Goal: Information Seeking & Learning: Learn about a topic

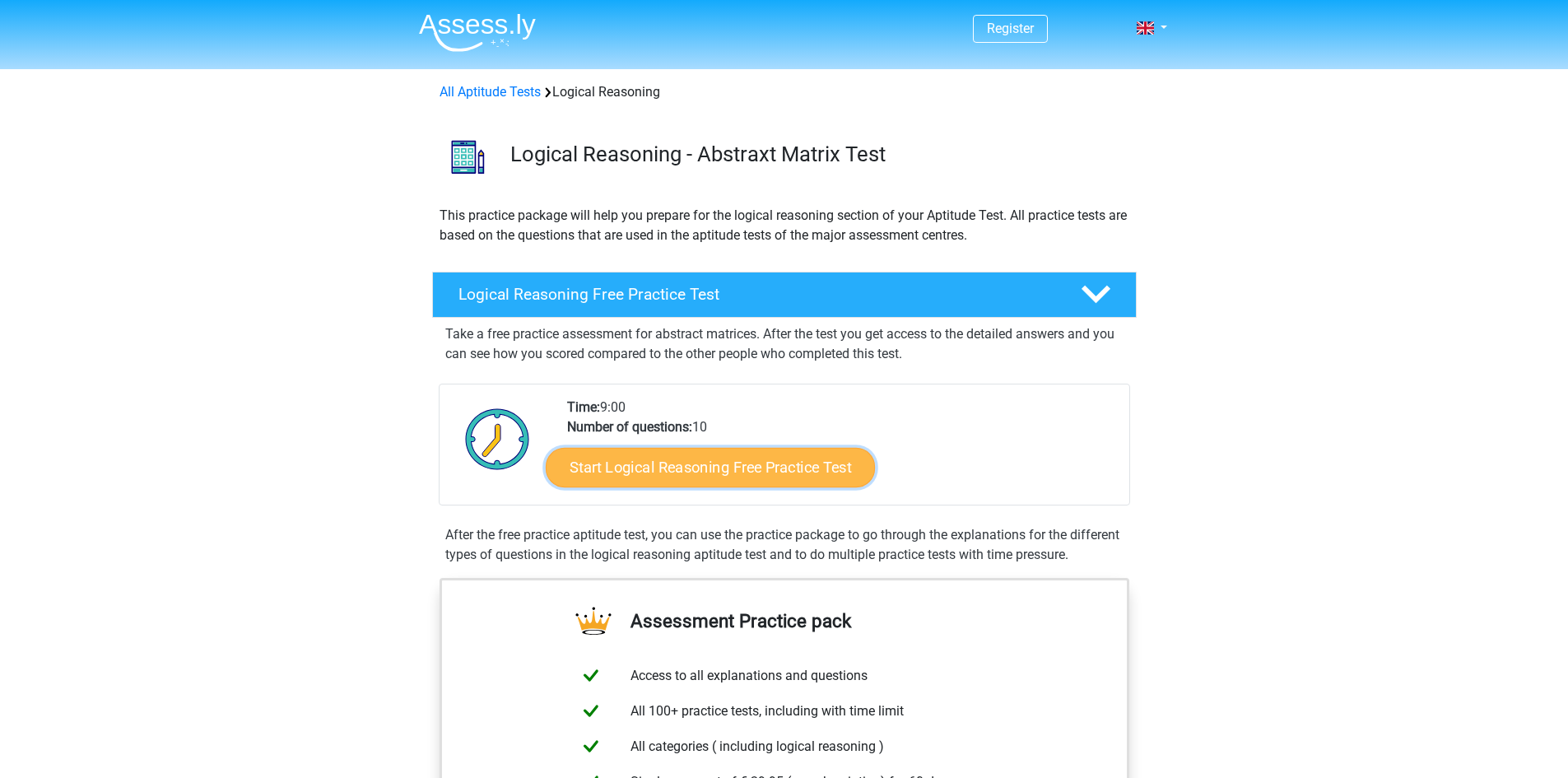
click at [732, 477] on link "Start Logical Reasoning Free Practice Test" at bounding box center [711, 467] width 329 height 39
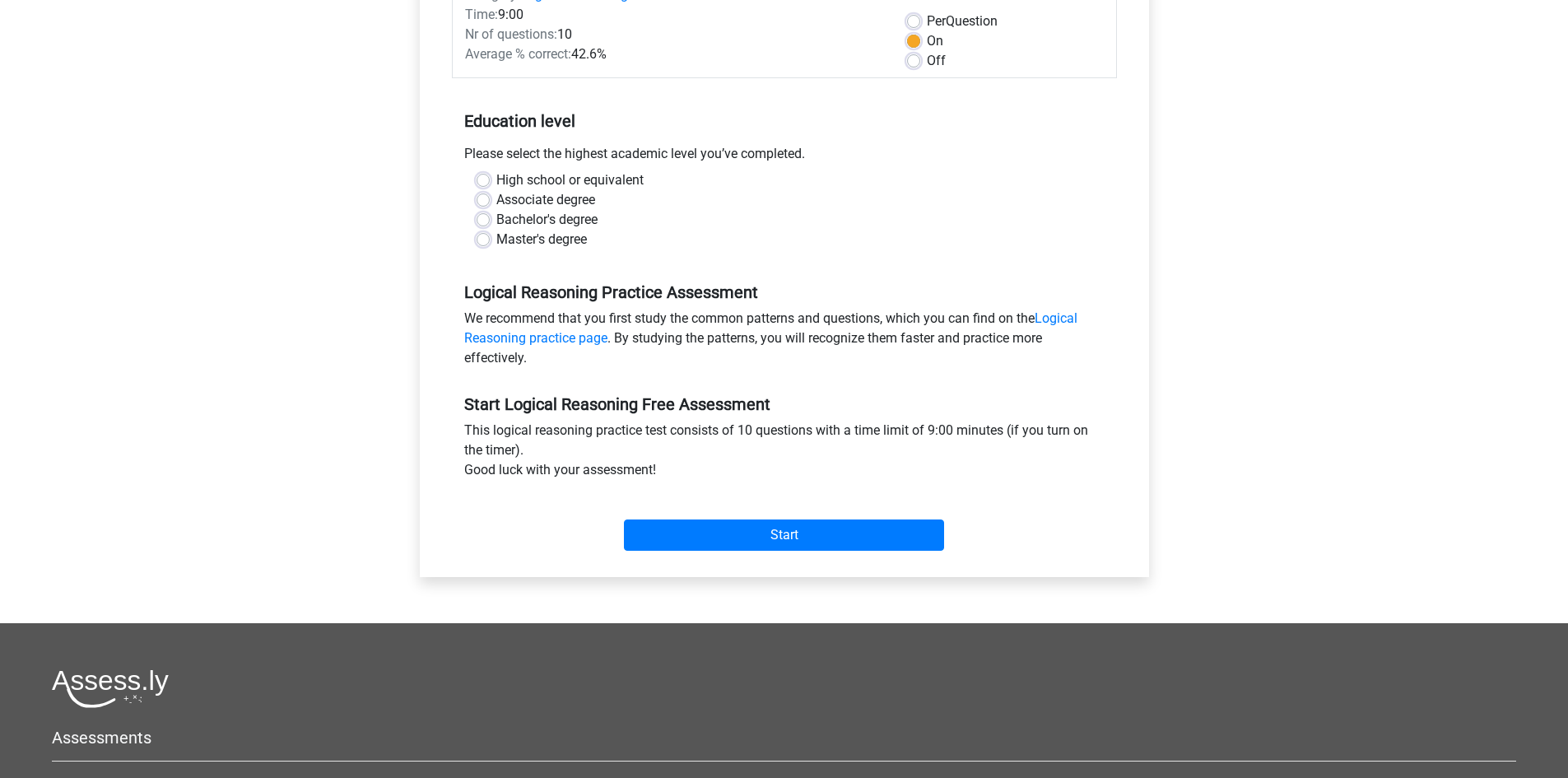
scroll to position [247, 0]
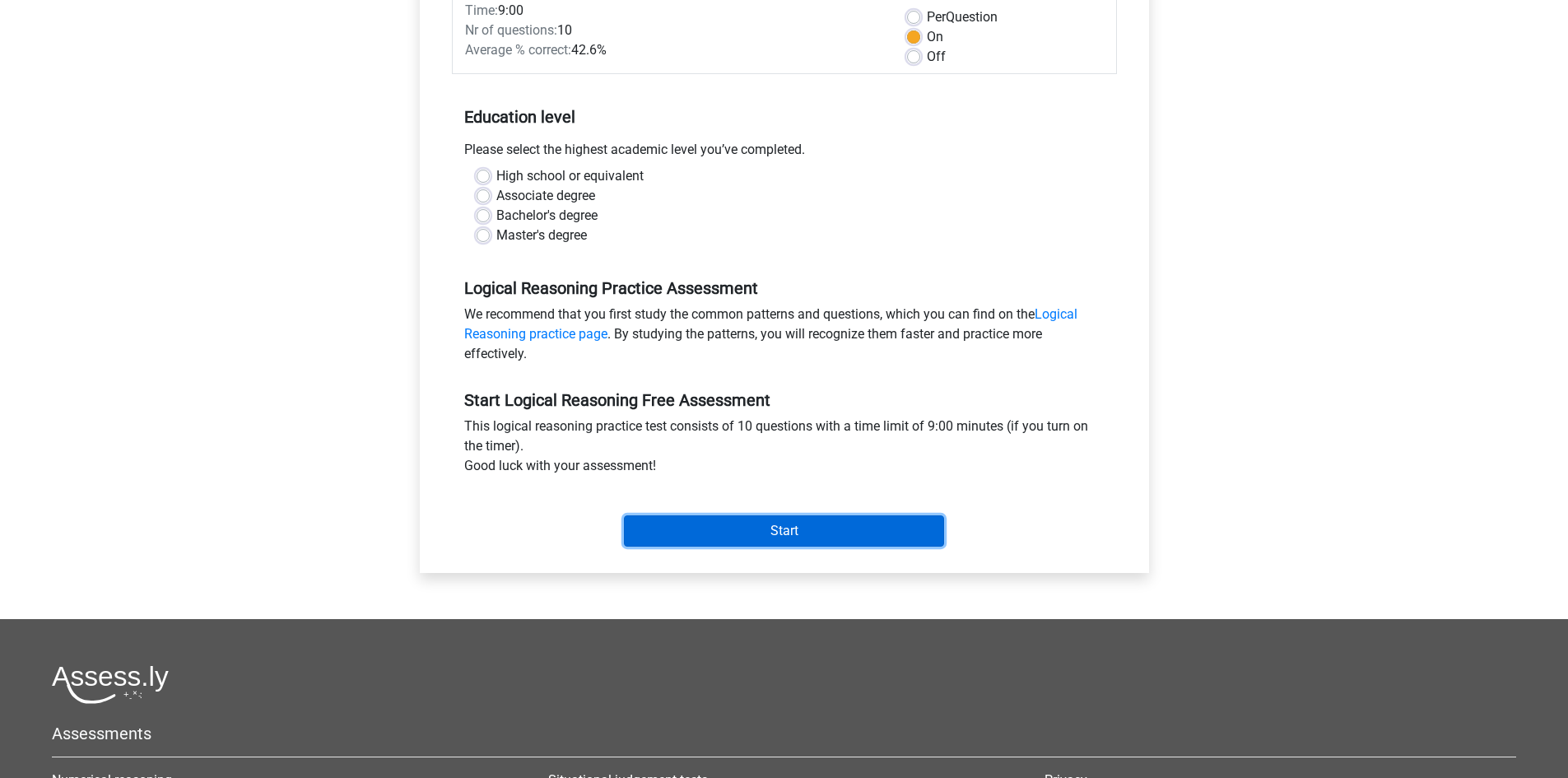
click at [756, 546] on input "Start" at bounding box center [784, 530] width 320 height 31
click at [855, 247] on div "High school or equivalent Associate degree Bachelor's degree Master's degree" at bounding box center [784, 212] width 665 height 92
click at [549, 208] on label "Bachelor's degree" at bounding box center [547, 216] width 102 height 20
click at [490, 208] on input "Bachelor's degree" at bounding box center [483, 214] width 13 height 17
radio input "true"
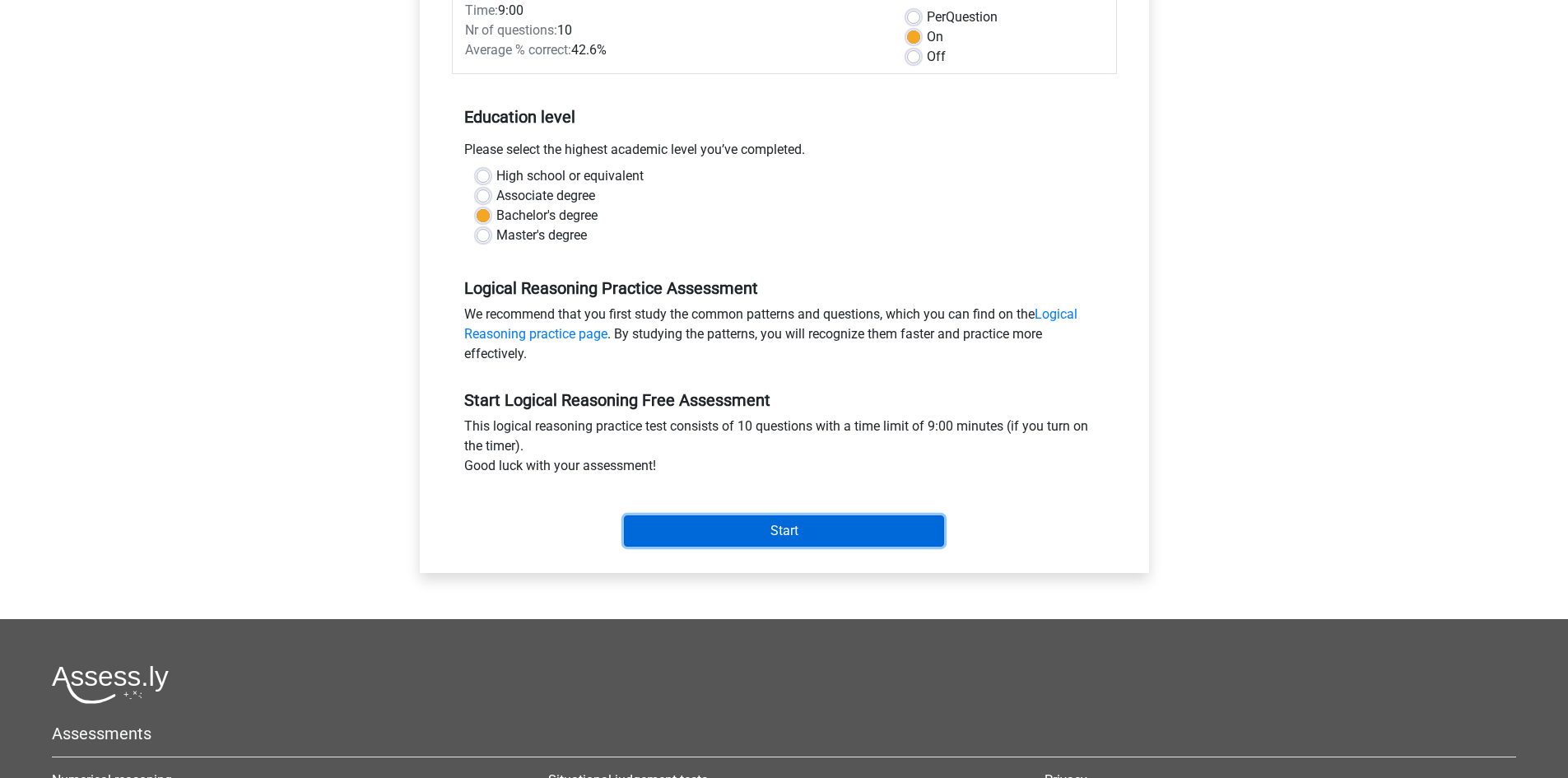
click at [775, 540] on input "Start" at bounding box center [784, 530] width 320 height 31
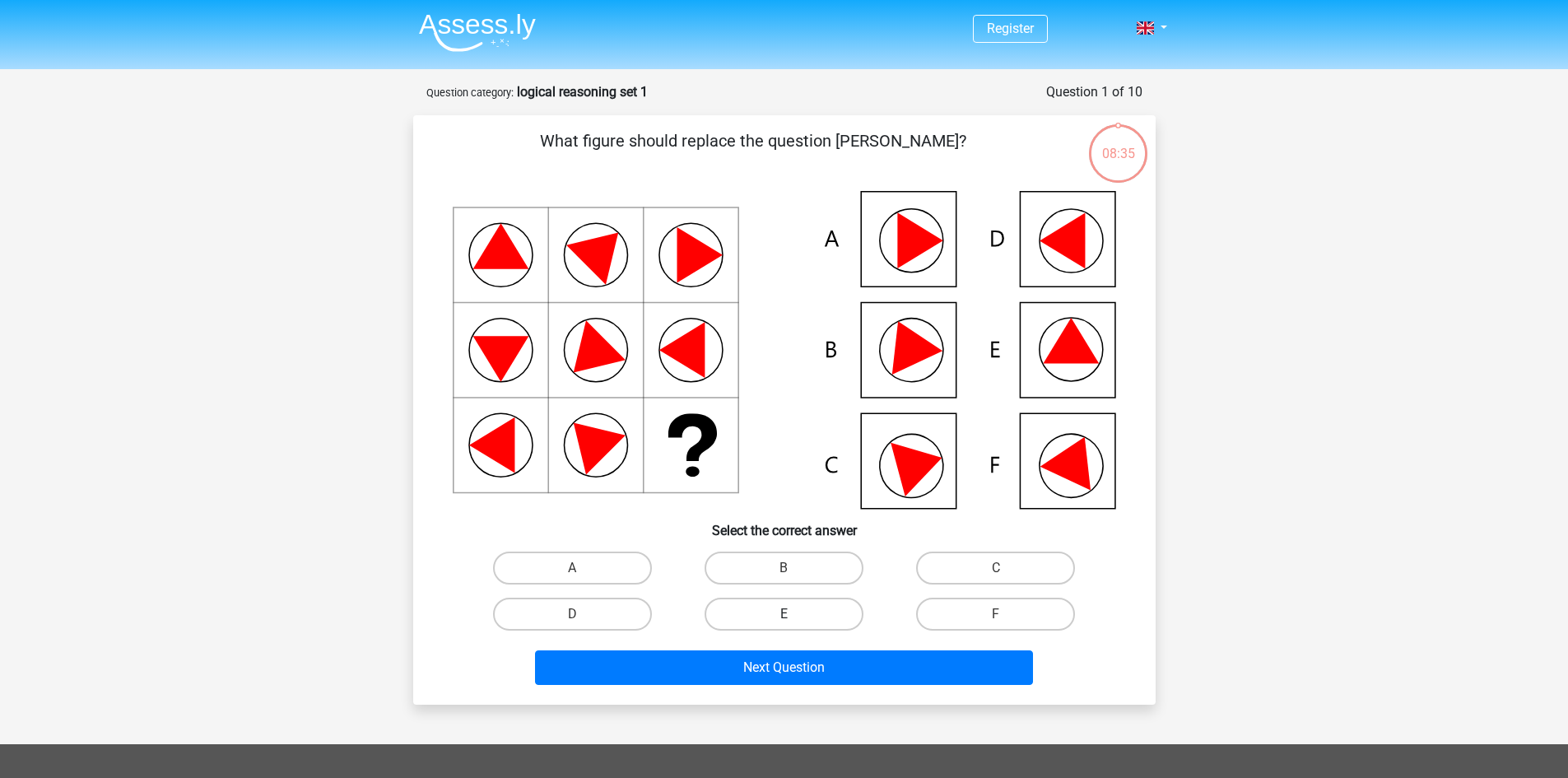
click at [766, 620] on label "E" at bounding box center [784, 614] width 159 height 33
click at [784, 620] on input "E" at bounding box center [789, 619] width 11 height 11
radio input "true"
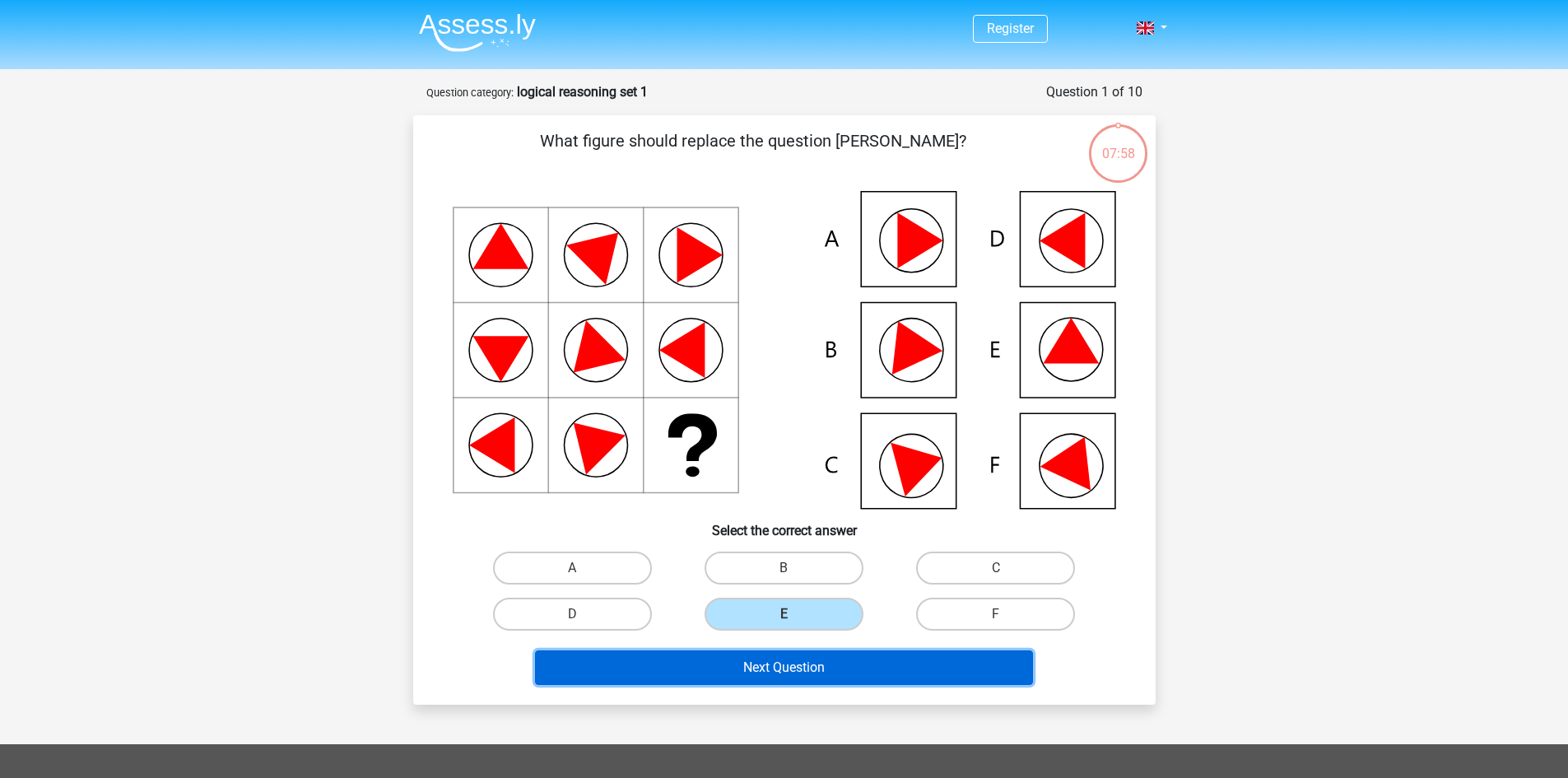
click at [778, 666] on button "Next Question" at bounding box center [784, 667] width 498 height 34
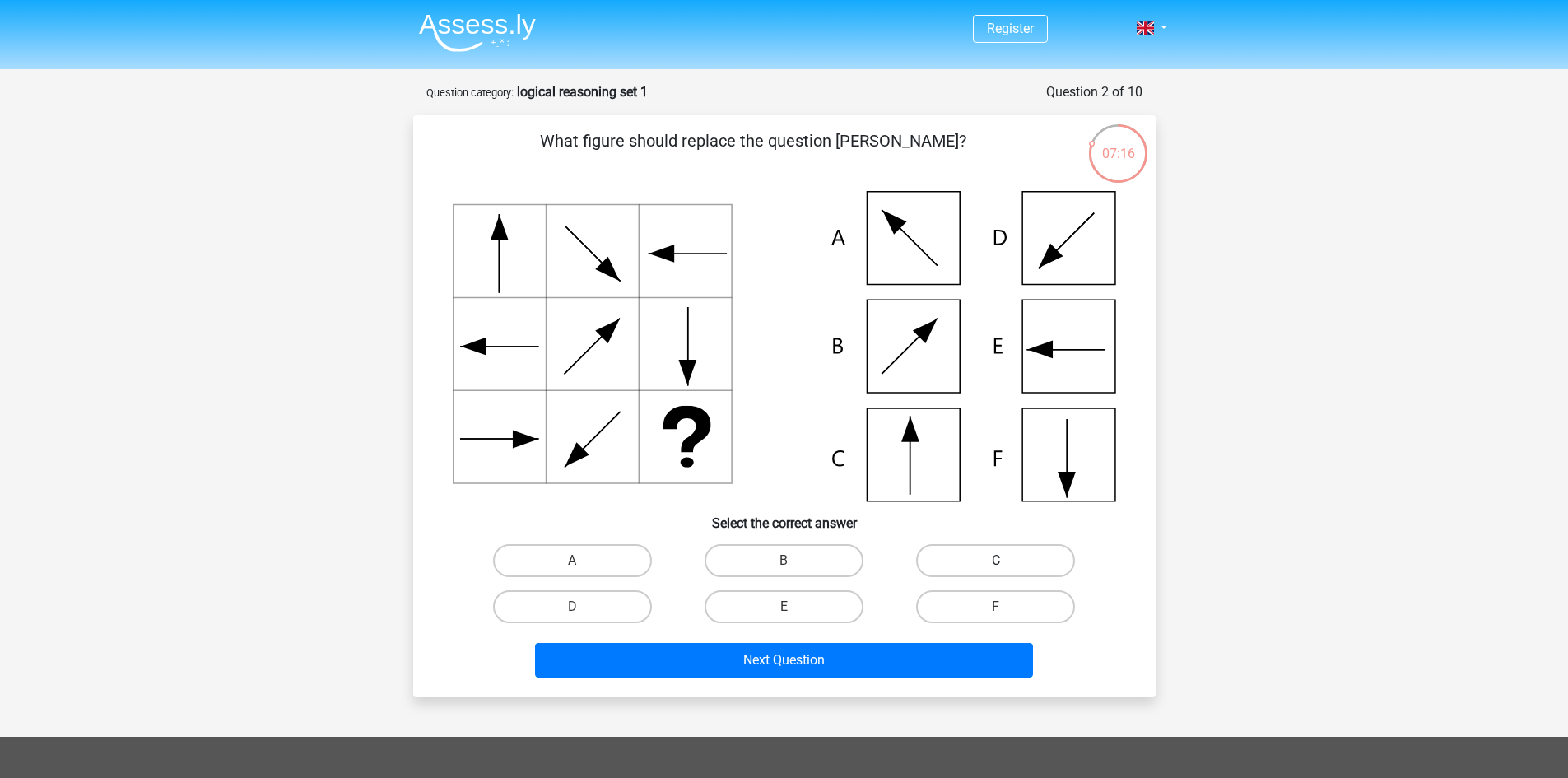
click at [1048, 556] on label "C" at bounding box center [995, 561] width 159 height 33
click at [1007, 561] on input "C" at bounding box center [1001, 566] width 11 height 11
radio input "true"
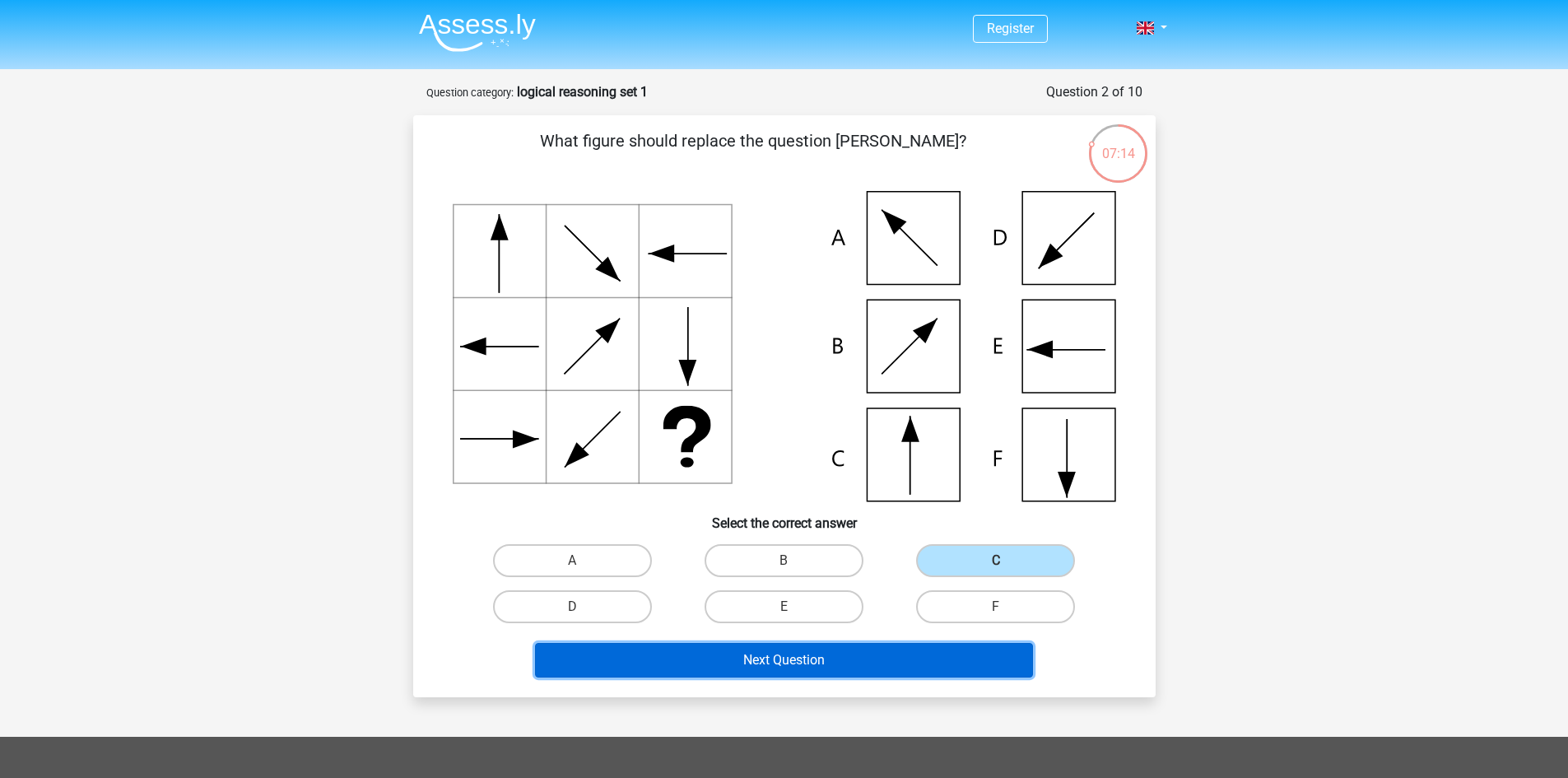
click at [817, 671] on button "Next Question" at bounding box center [784, 660] width 498 height 34
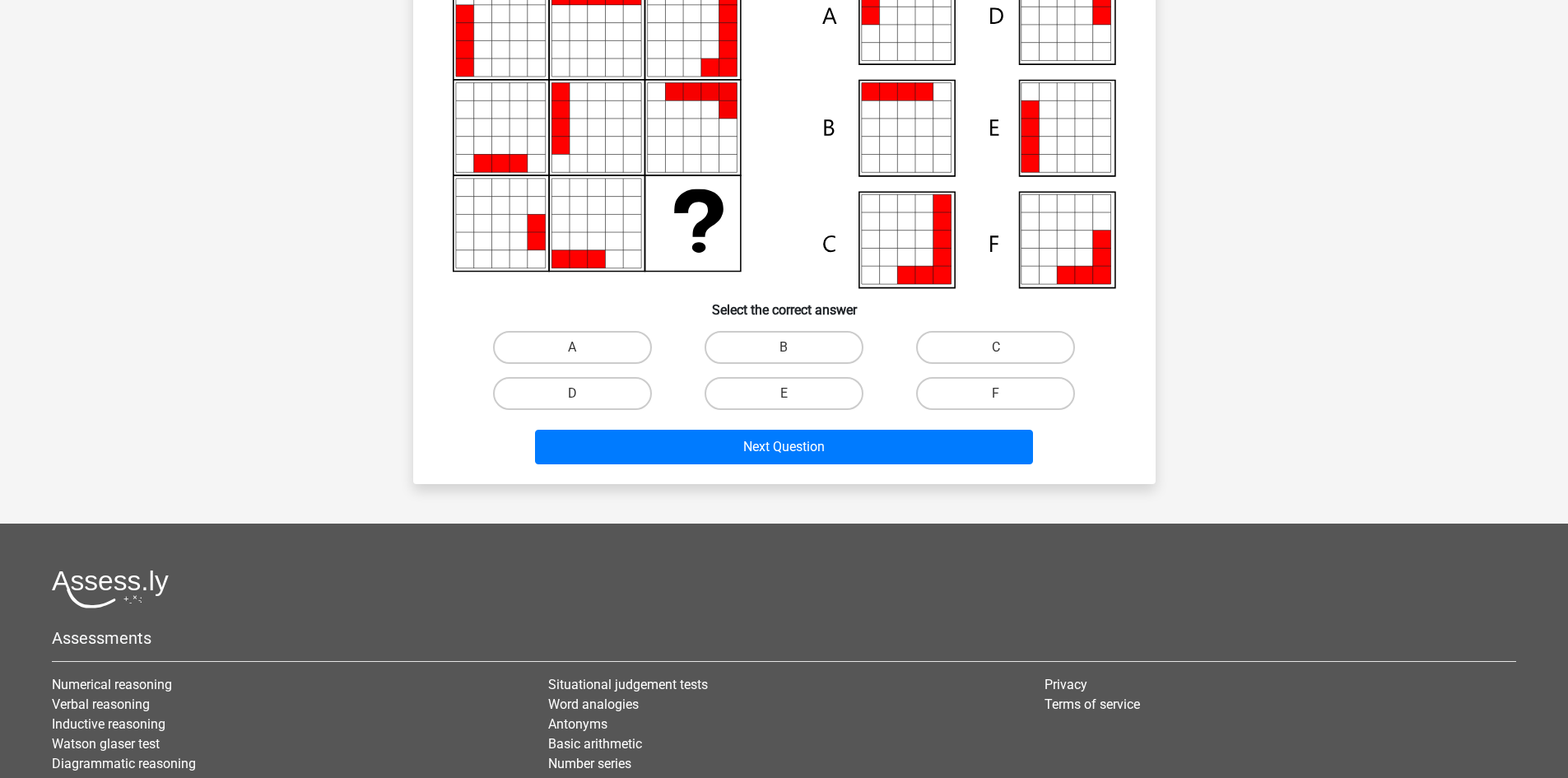
scroll to position [247, 0]
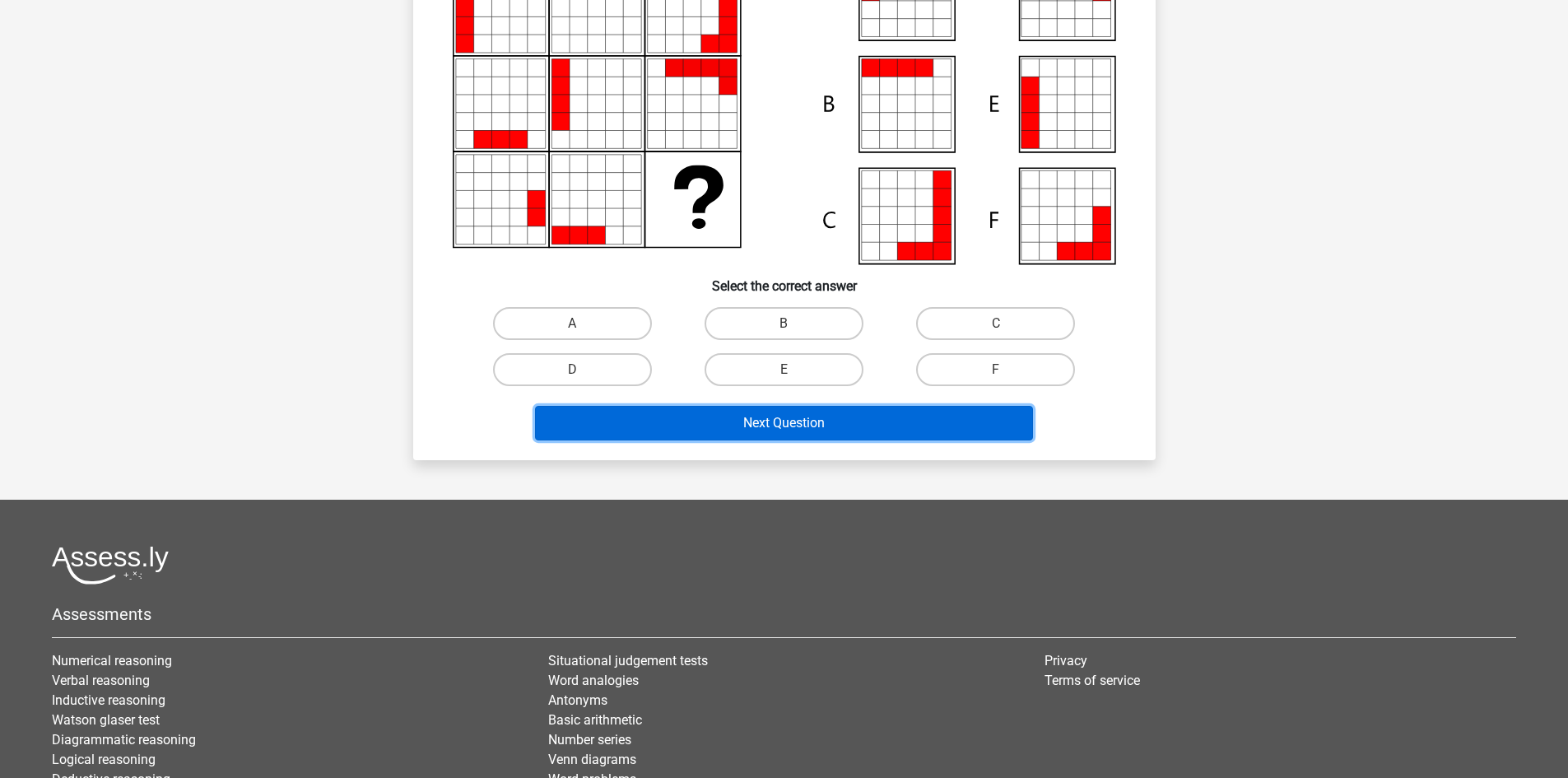
click at [710, 429] on button "Next Question" at bounding box center [784, 423] width 498 height 34
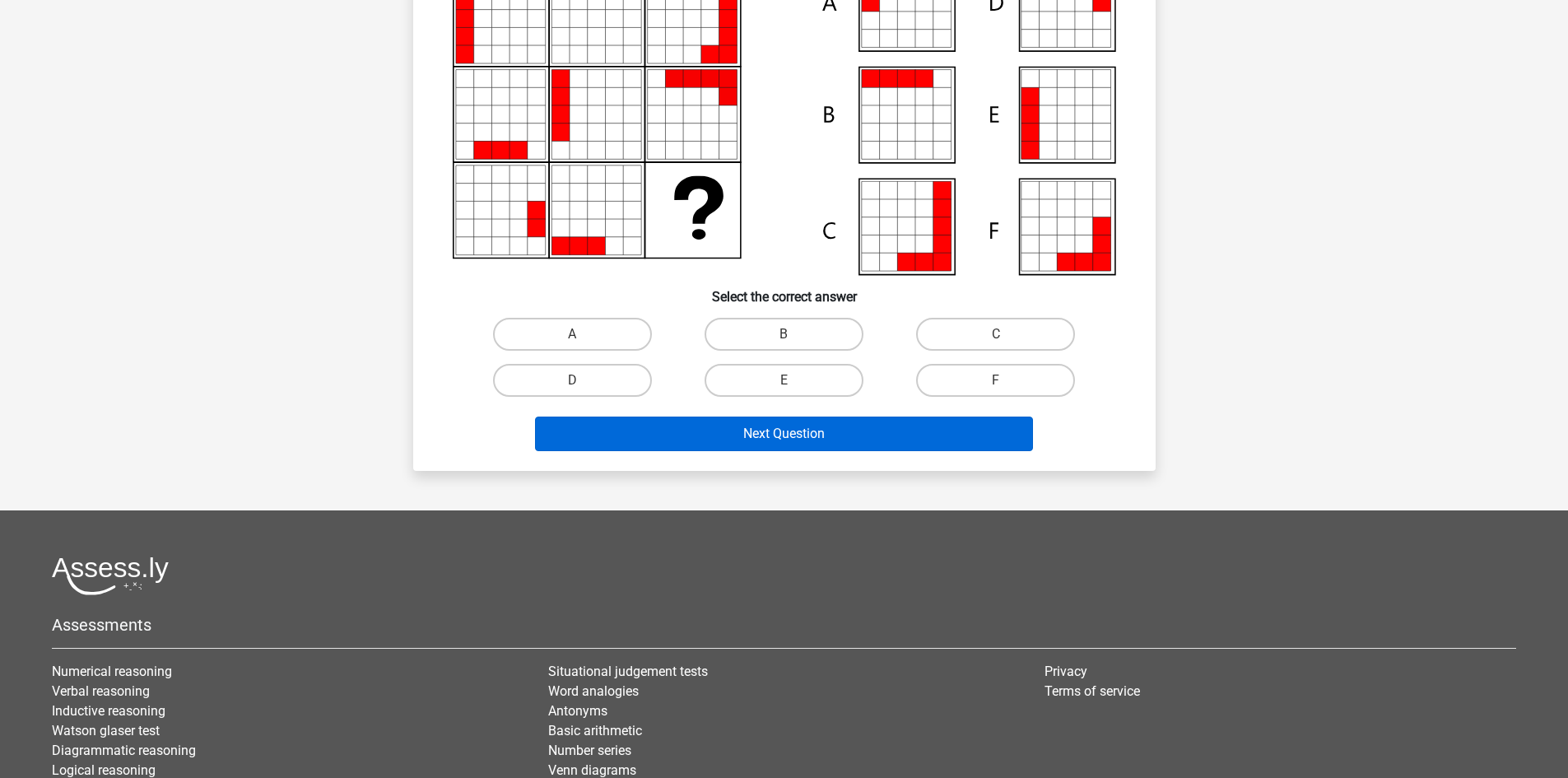
scroll to position [82, 0]
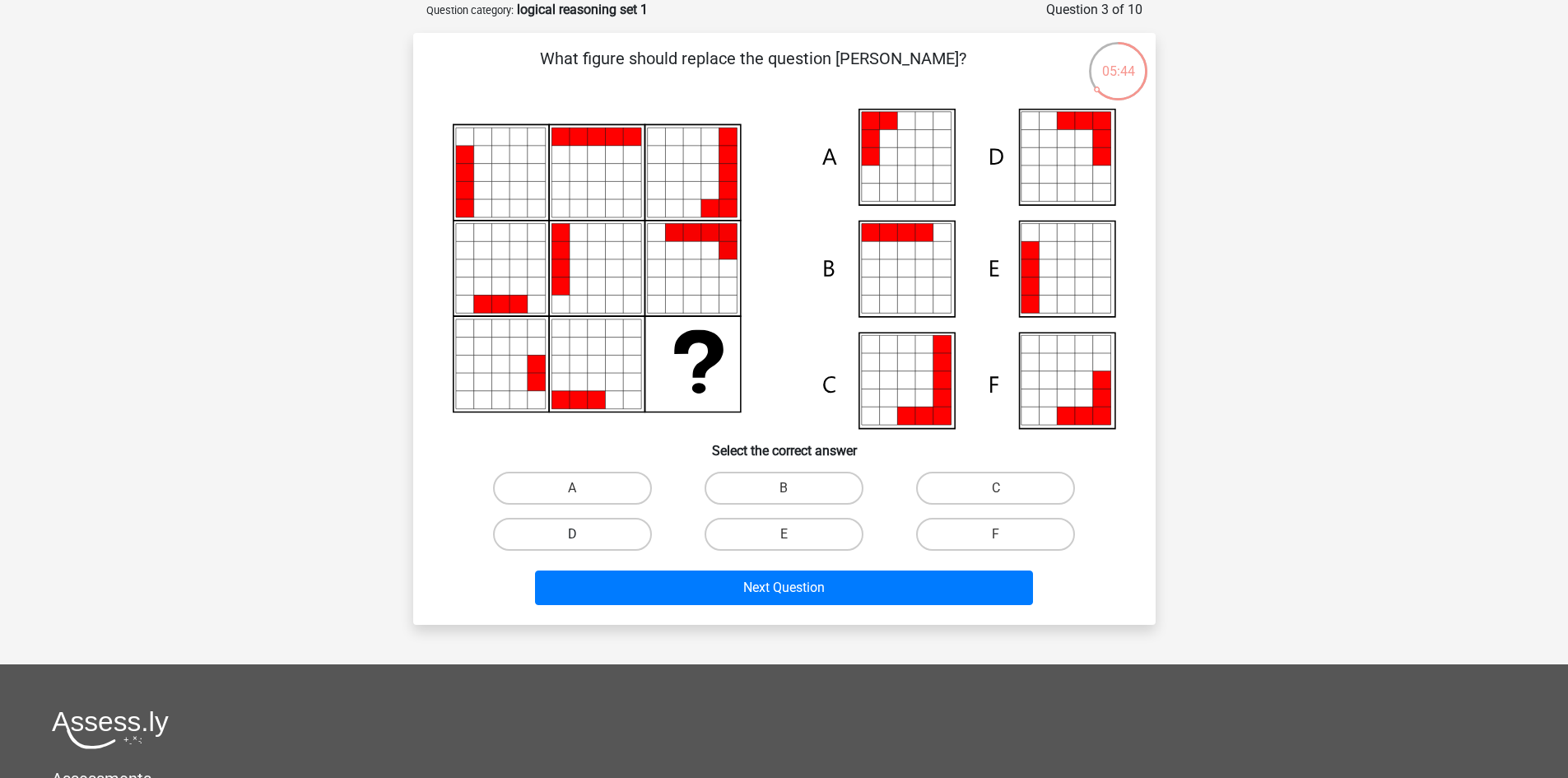
click at [549, 543] on label "D" at bounding box center [572, 534] width 159 height 33
click at [572, 543] on input "D" at bounding box center [577, 540] width 11 height 11
radio input "true"
click at [752, 614] on div "What figure should replace the question mark?" at bounding box center [784, 328] width 742 height 592
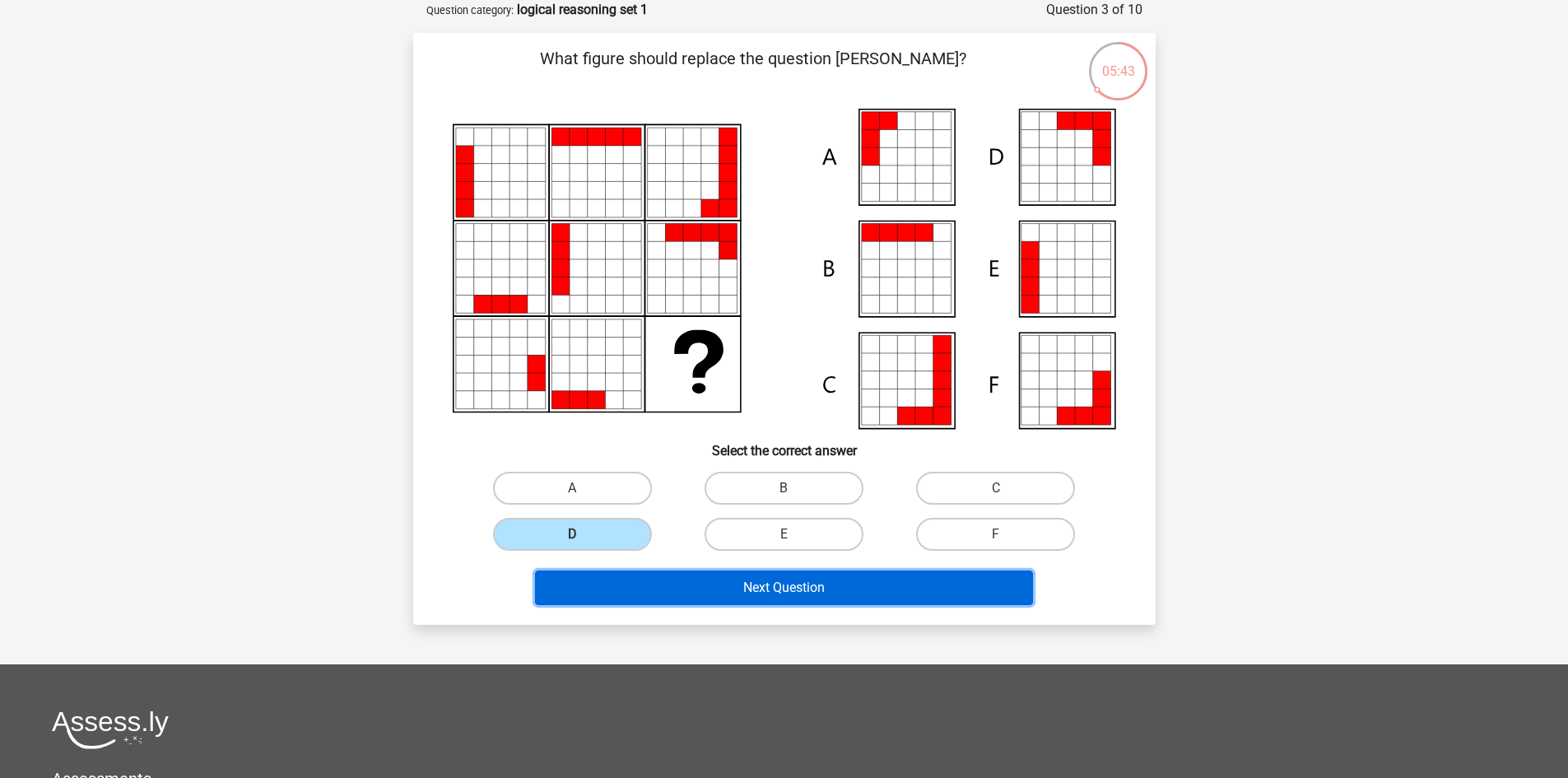
click at [746, 590] on button "Next Question" at bounding box center [784, 587] width 498 height 34
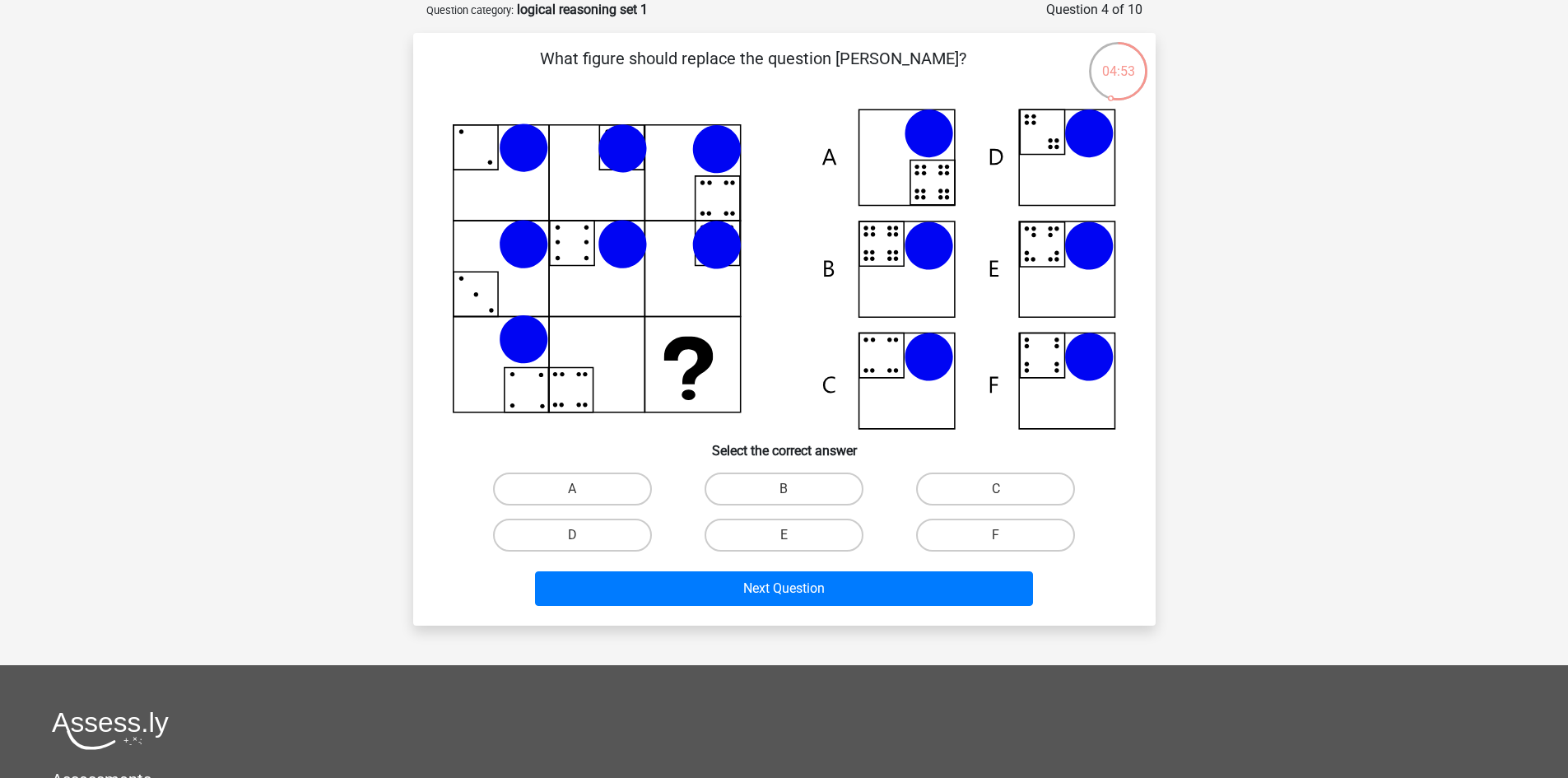
click at [885, 274] on icon at bounding box center [784, 269] width 664 height 321
click at [788, 493] on input "B" at bounding box center [789, 494] width 11 height 11
radio input "true"
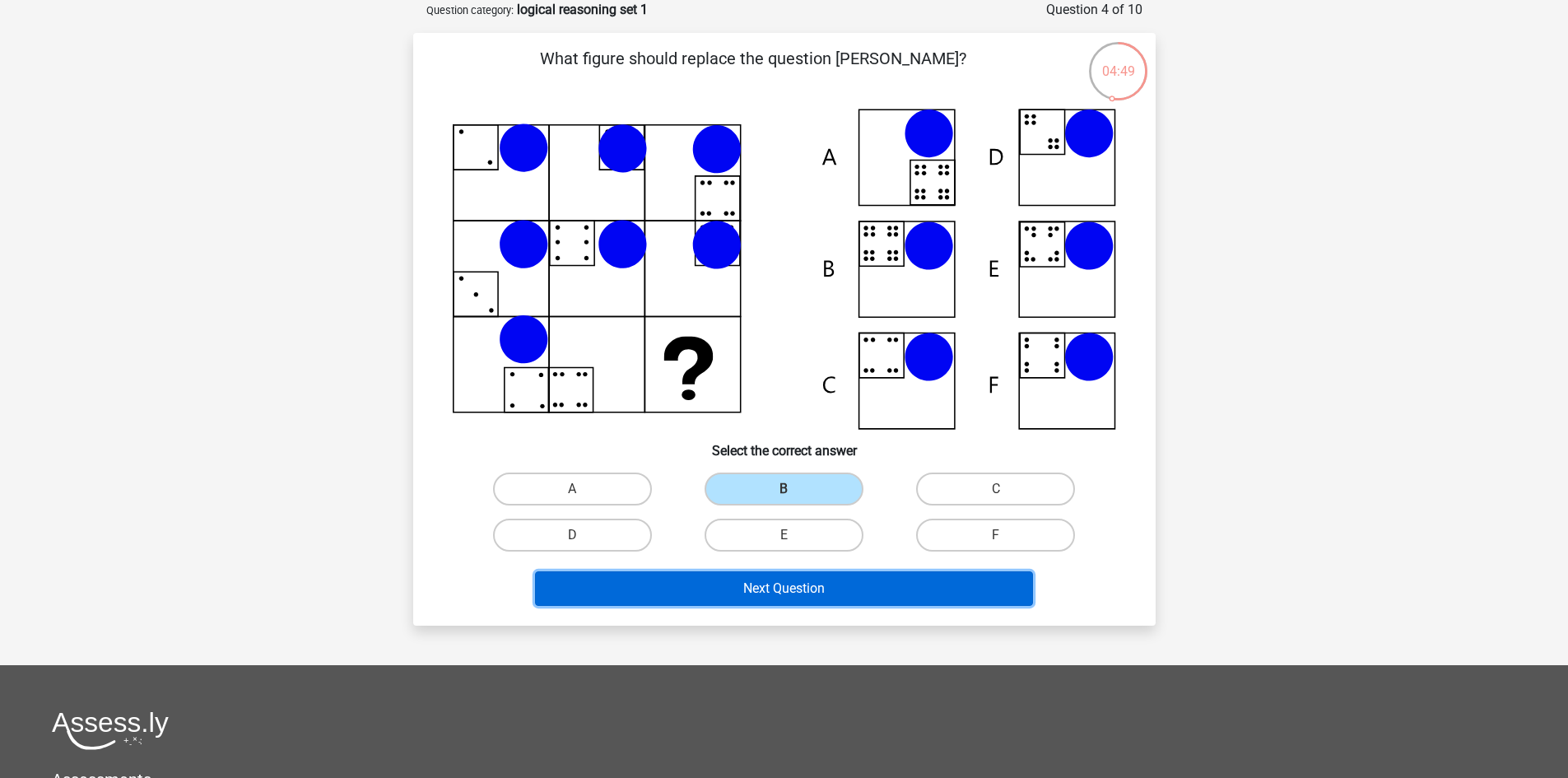
click at [832, 592] on button "Next Question" at bounding box center [784, 588] width 498 height 34
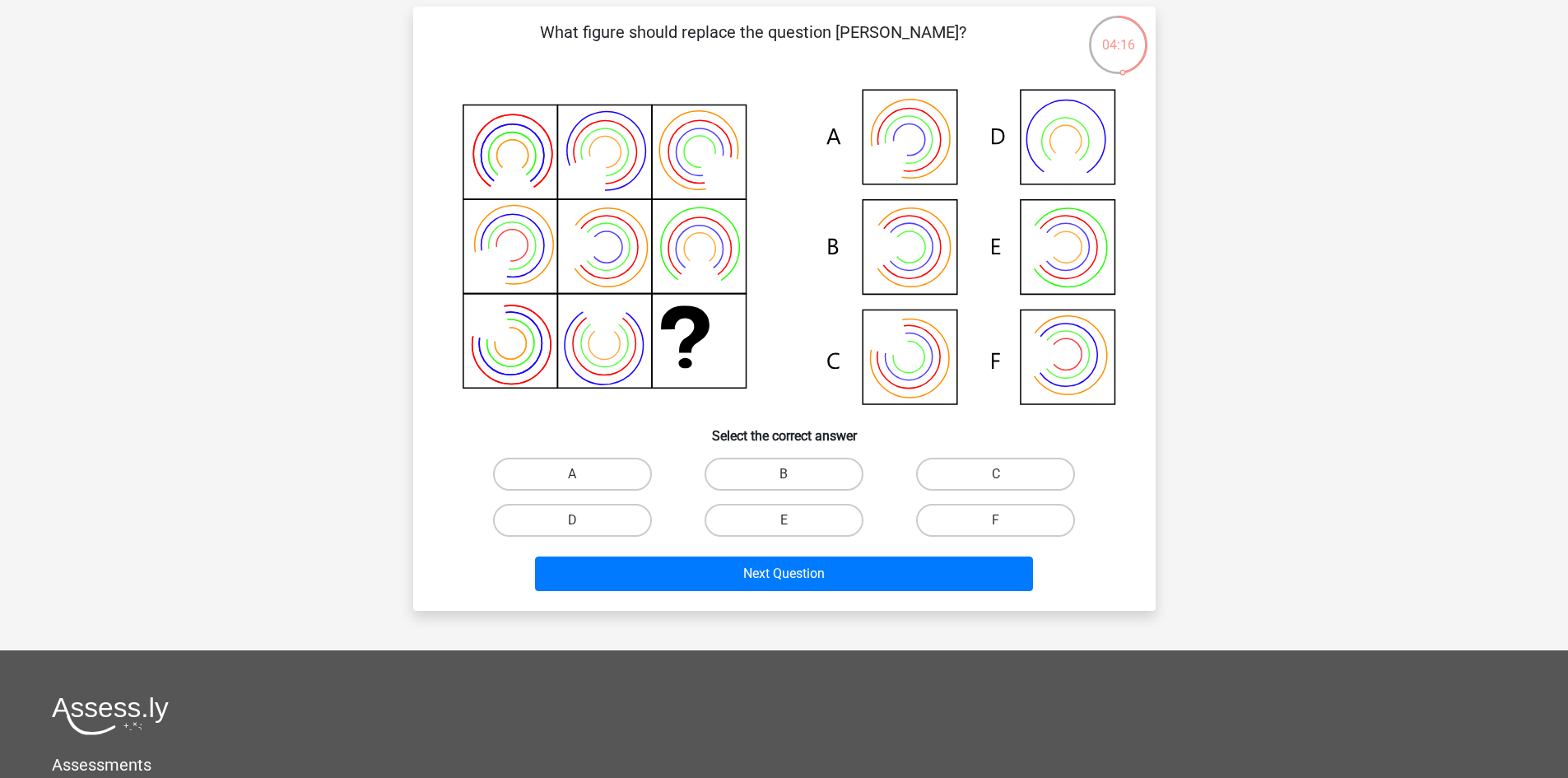
scroll to position [0, 0]
